Goal: Task Accomplishment & Management: Manage account settings

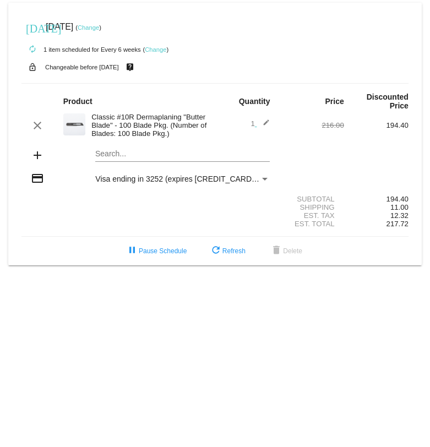
click at [99, 29] on link "Change" at bounding box center [88, 27] width 21 height 7
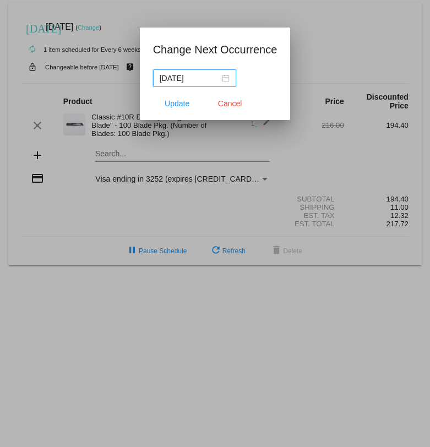
click at [219, 75] on div "[DATE]" at bounding box center [195, 78] width 70 height 12
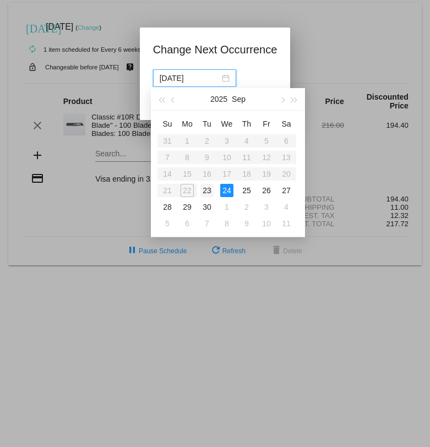
click at [206, 188] on div "23" at bounding box center [206, 190] width 13 height 13
type input "[DATE]"
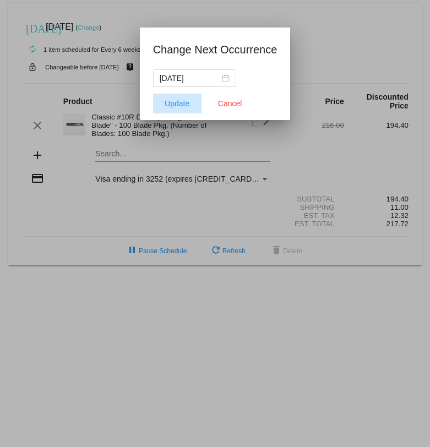
click at [181, 105] on span "Update" at bounding box center [177, 103] width 25 height 9
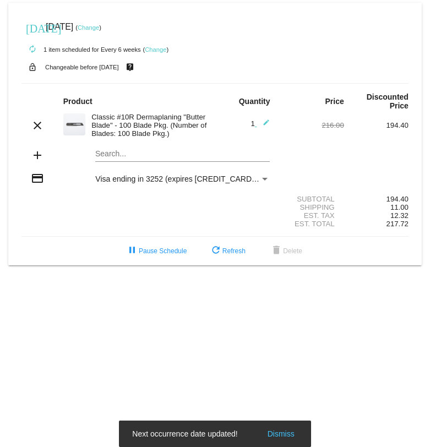
click at [157, 46] on link "Change" at bounding box center [155, 49] width 21 height 7
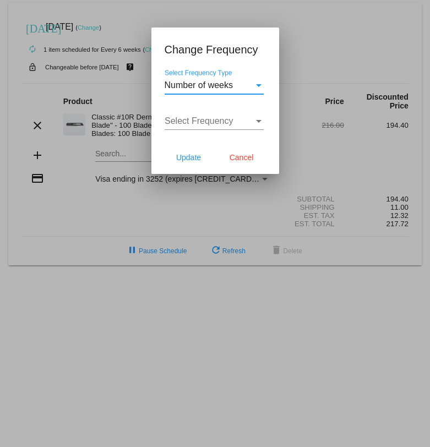
click at [255, 83] on div "Select Frequency Type" at bounding box center [259, 85] width 10 height 10
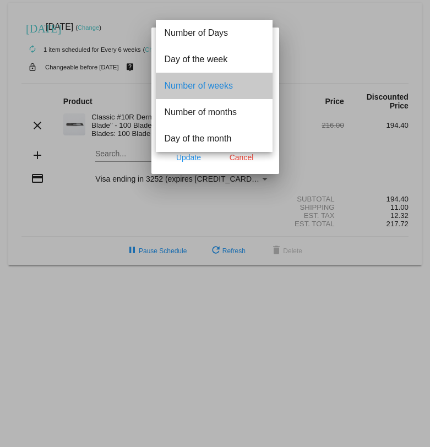
click at [255, 83] on span "Number of weeks" at bounding box center [214, 86] width 99 height 26
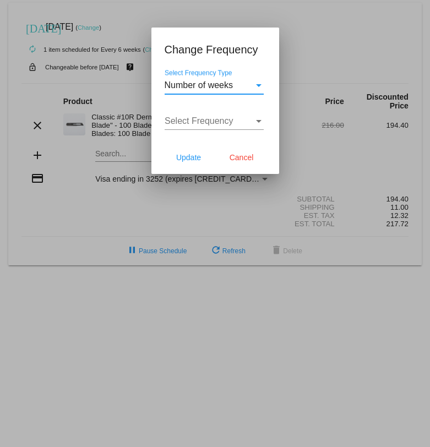
click at [256, 121] on div "Select Frequency" at bounding box center [259, 121] width 6 height 3
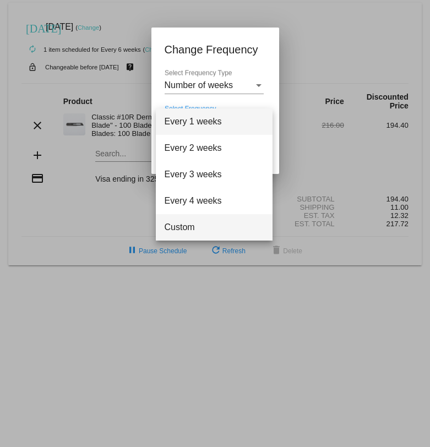
click at [183, 228] on span "Custom" at bounding box center [214, 227] width 99 height 26
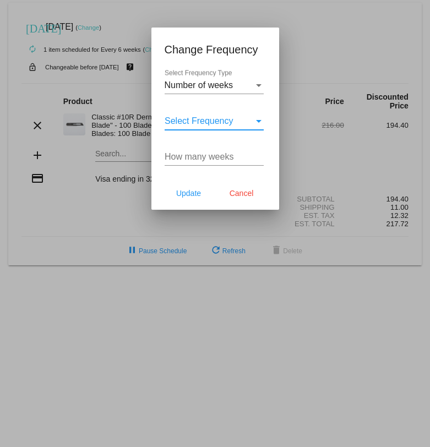
click at [257, 121] on div "Select Frequency" at bounding box center [259, 121] width 6 height 3
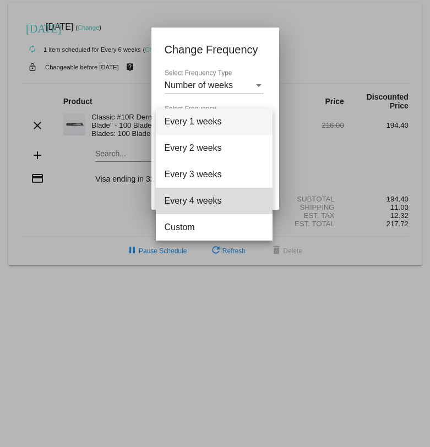
click at [210, 201] on span "Every 4 weeks" at bounding box center [214, 201] width 99 height 26
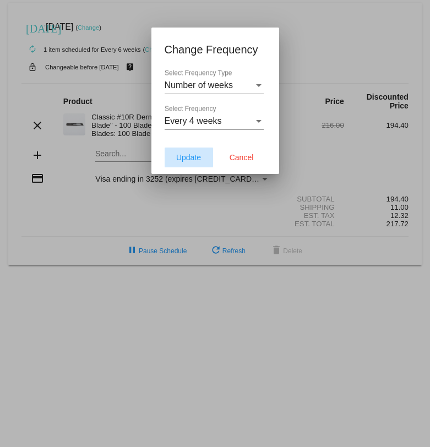
click at [190, 161] on span "Update" at bounding box center [188, 157] width 25 height 9
